Goal: Check status

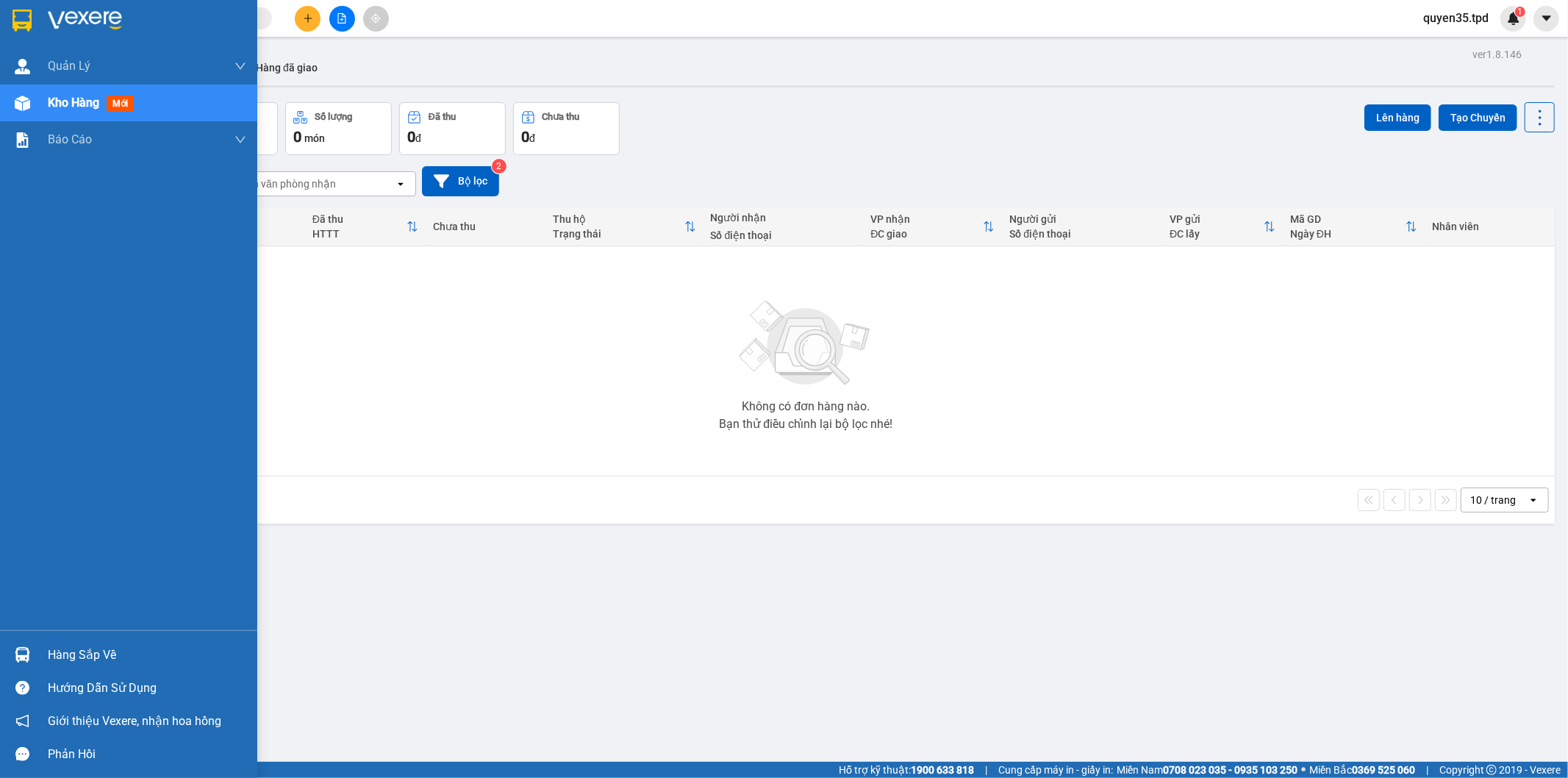
click at [19, 649] on img at bounding box center [22, 654] width 15 height 15
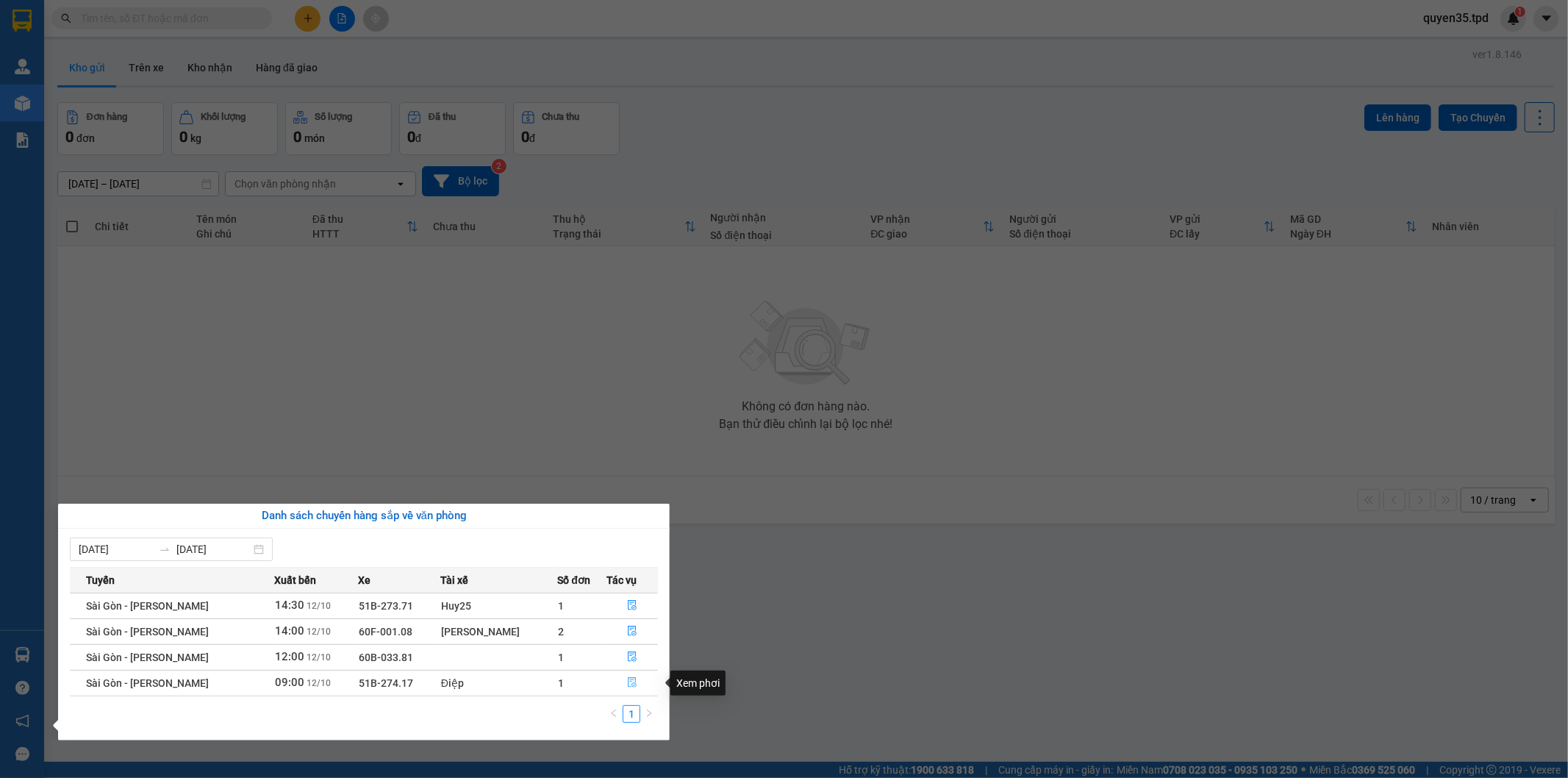
click at [628, 687] on icon "file-done" at bounding box center [632, 682] width 11 height 11
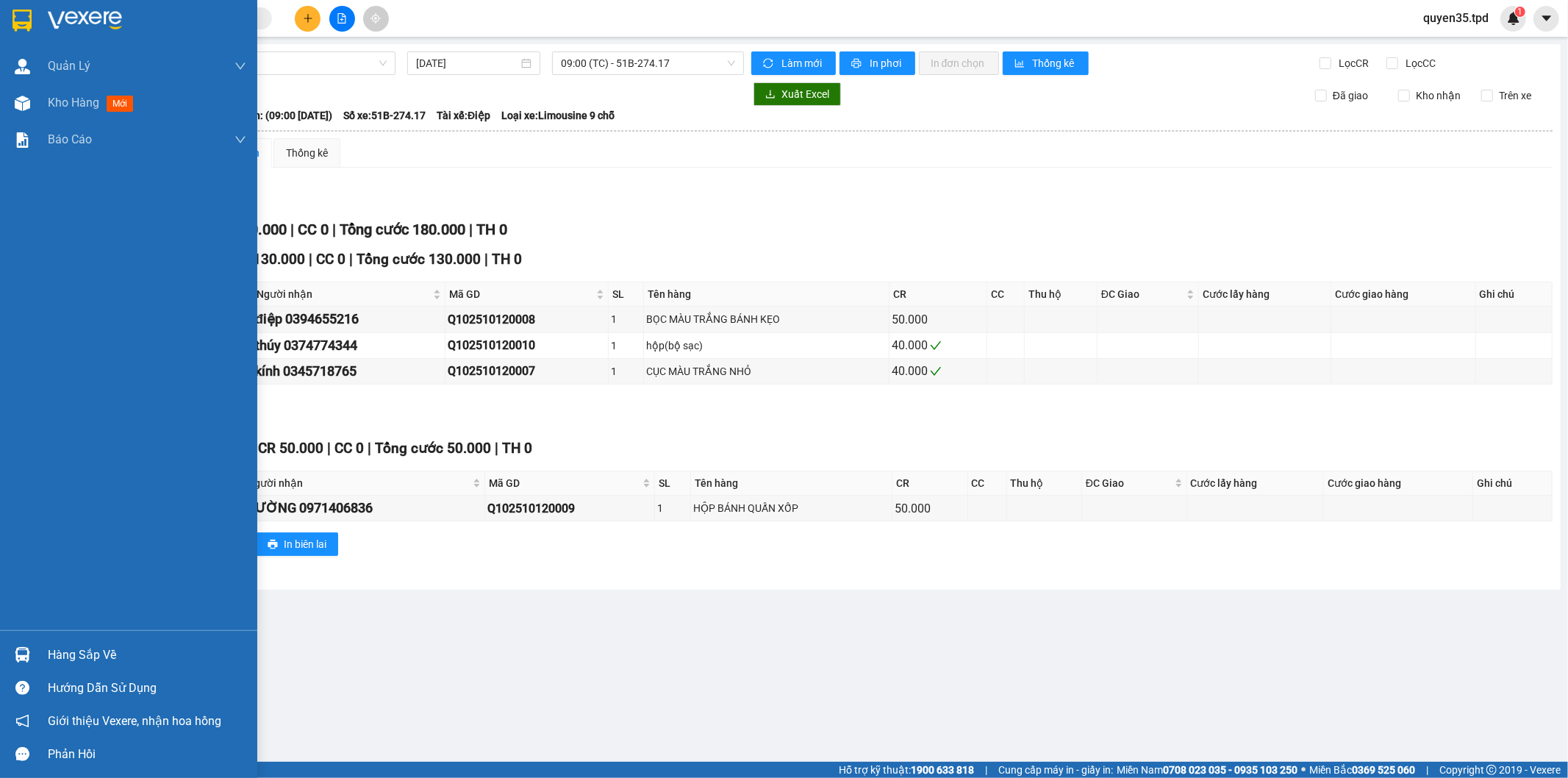
click at [29, 654] on img at bounding box center [22, 654] width 15 height 15
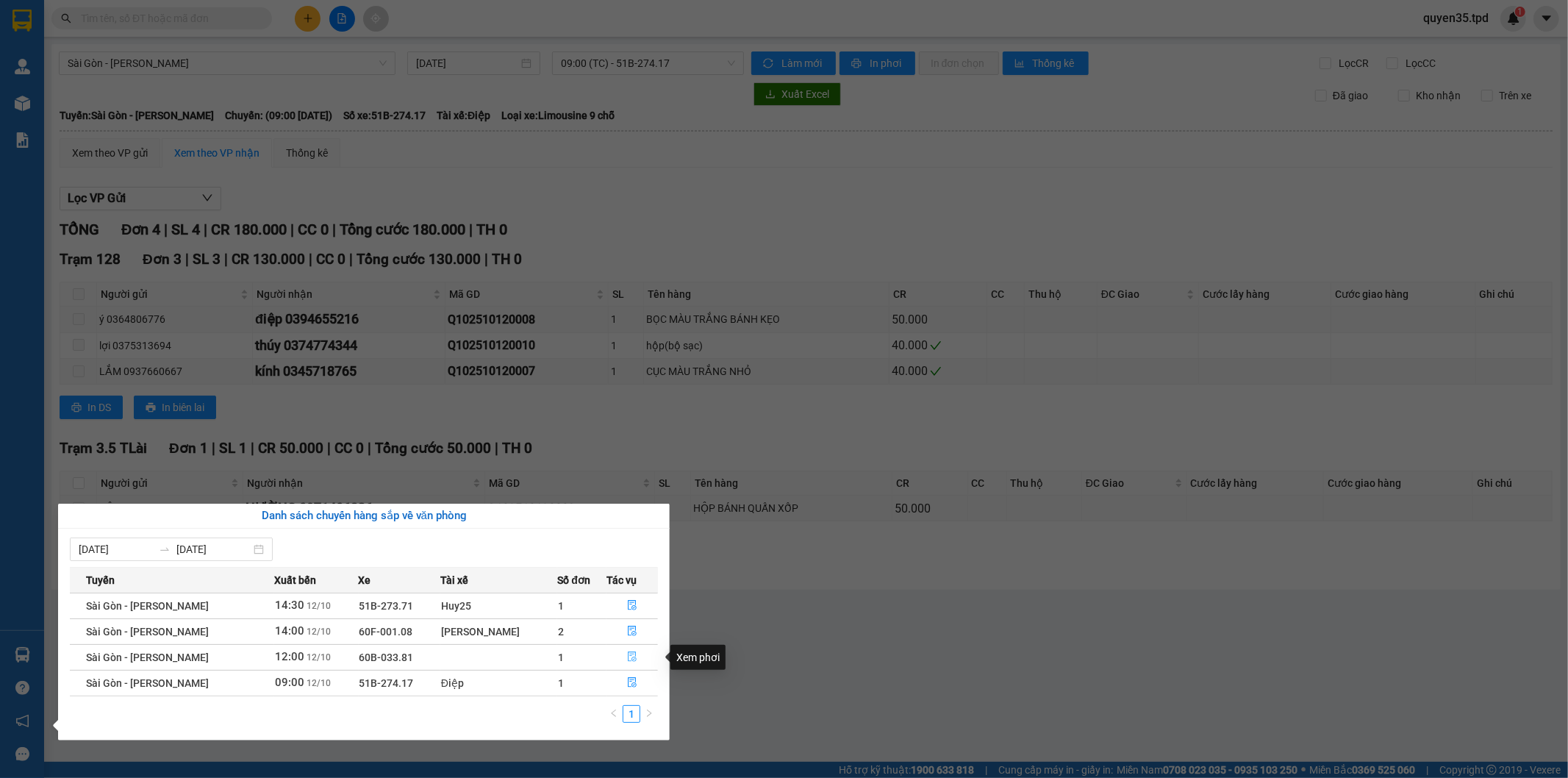
click at [622, 650] on button "button" at bounding box center [632, 657] width 50 height 23
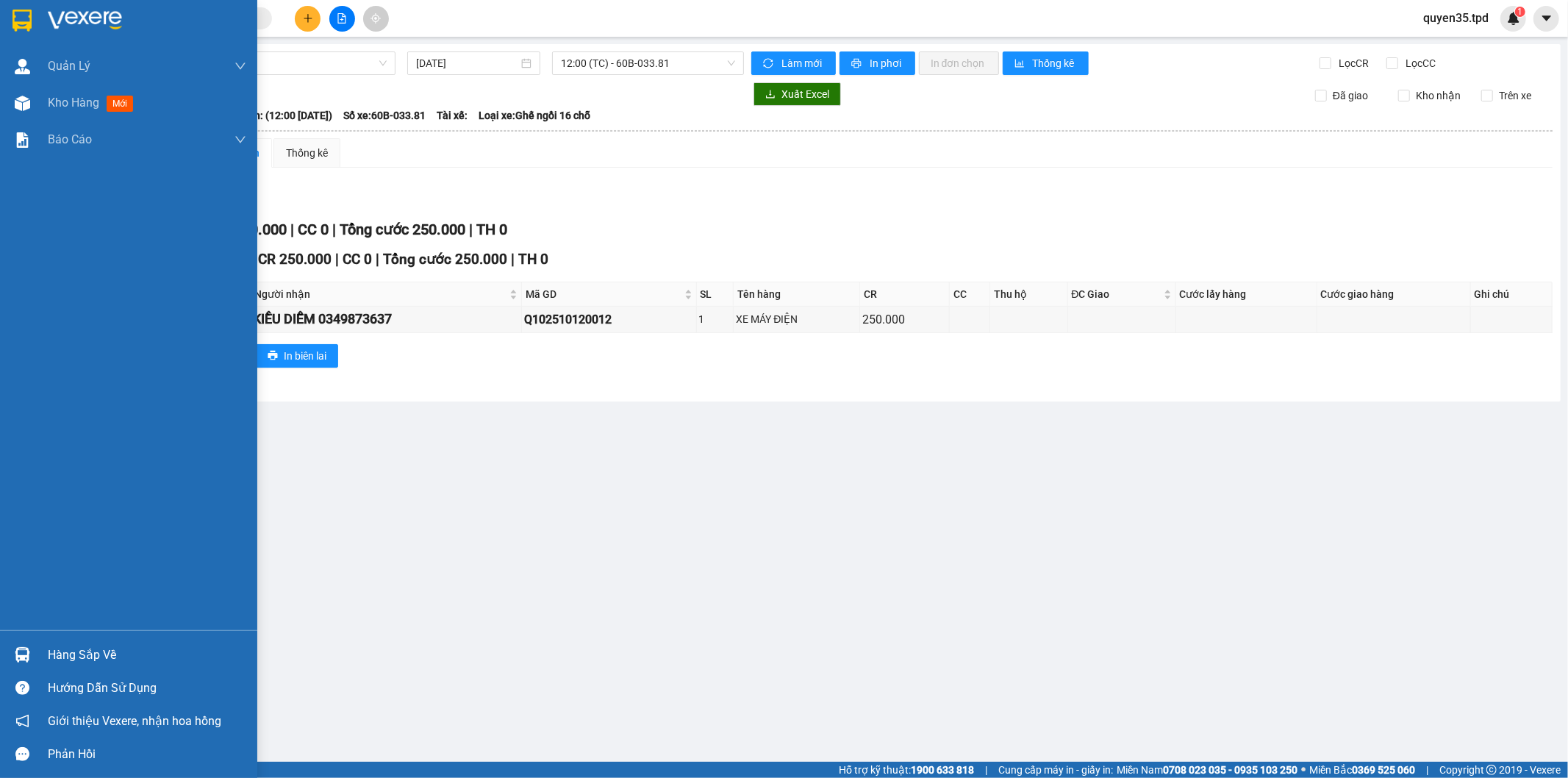
click at [15, 649] on img at bounding box center [22, 654] width 15 height 15
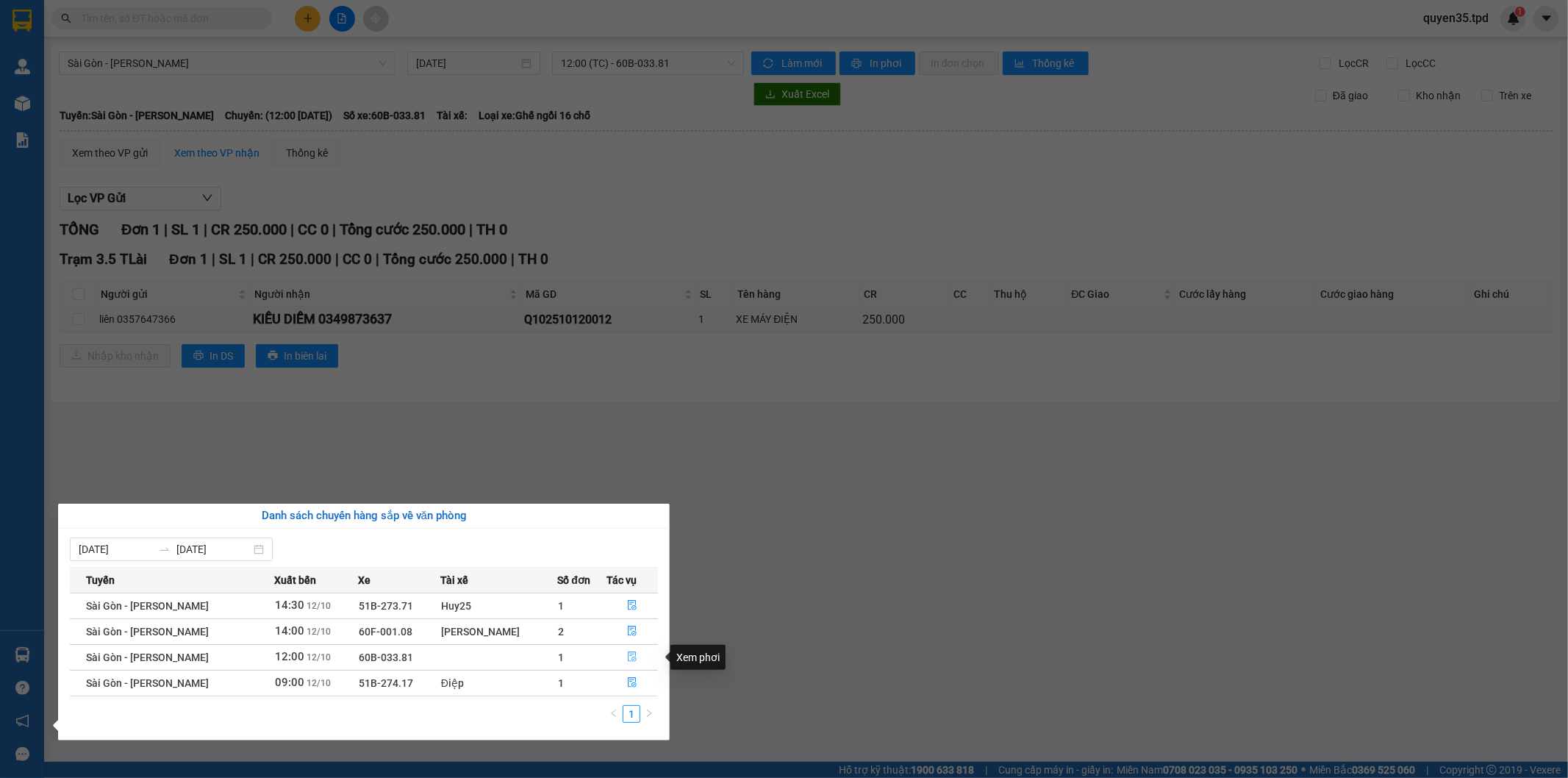
click at [630, 658] on icon "file-done" at bounding box center [632, 657] width 9 height 11
